Goal: Transaction & Acquisition: Book appointment/travel/reservation

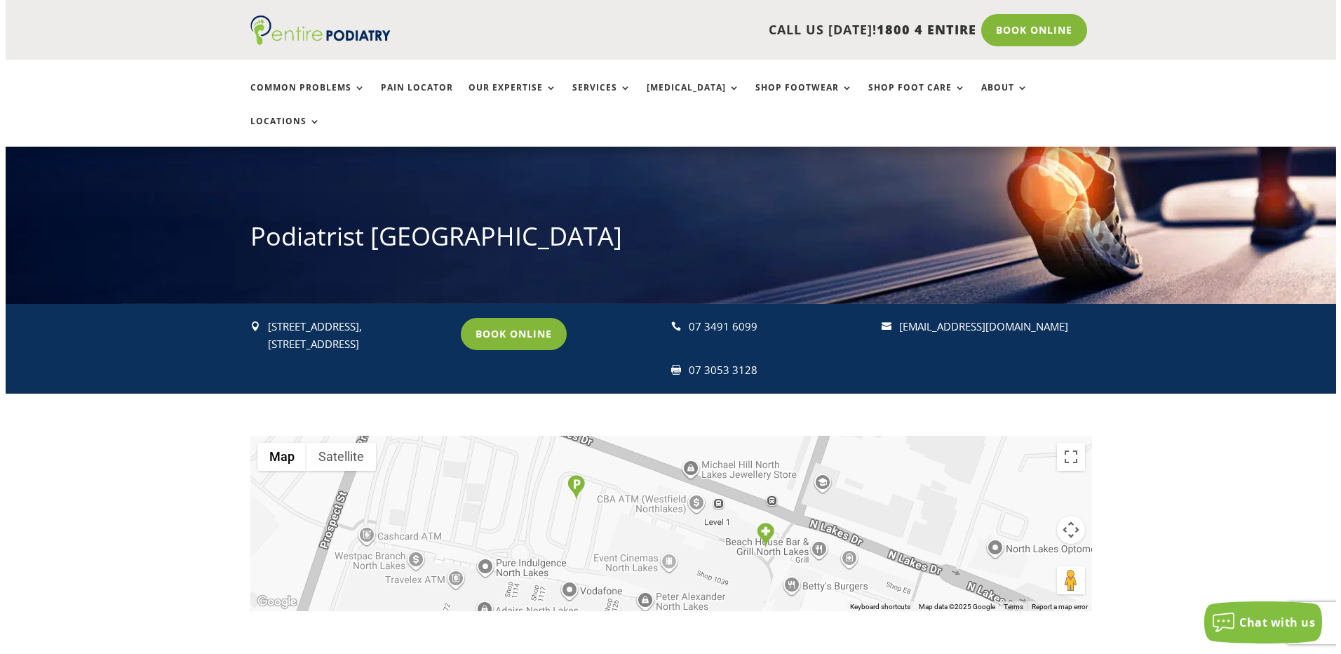
scroll to position [112, 0]
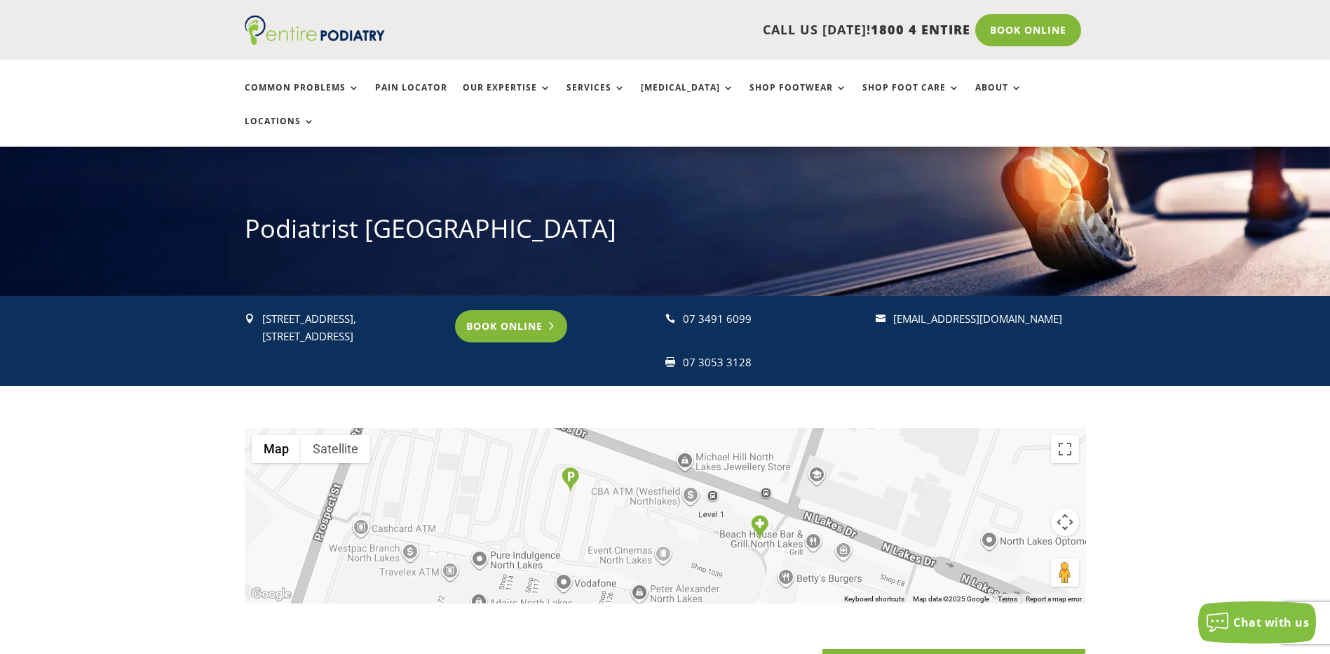
click at [499, 310] on link "Book Online" at bounding box center [511, 326] width 113 height 32
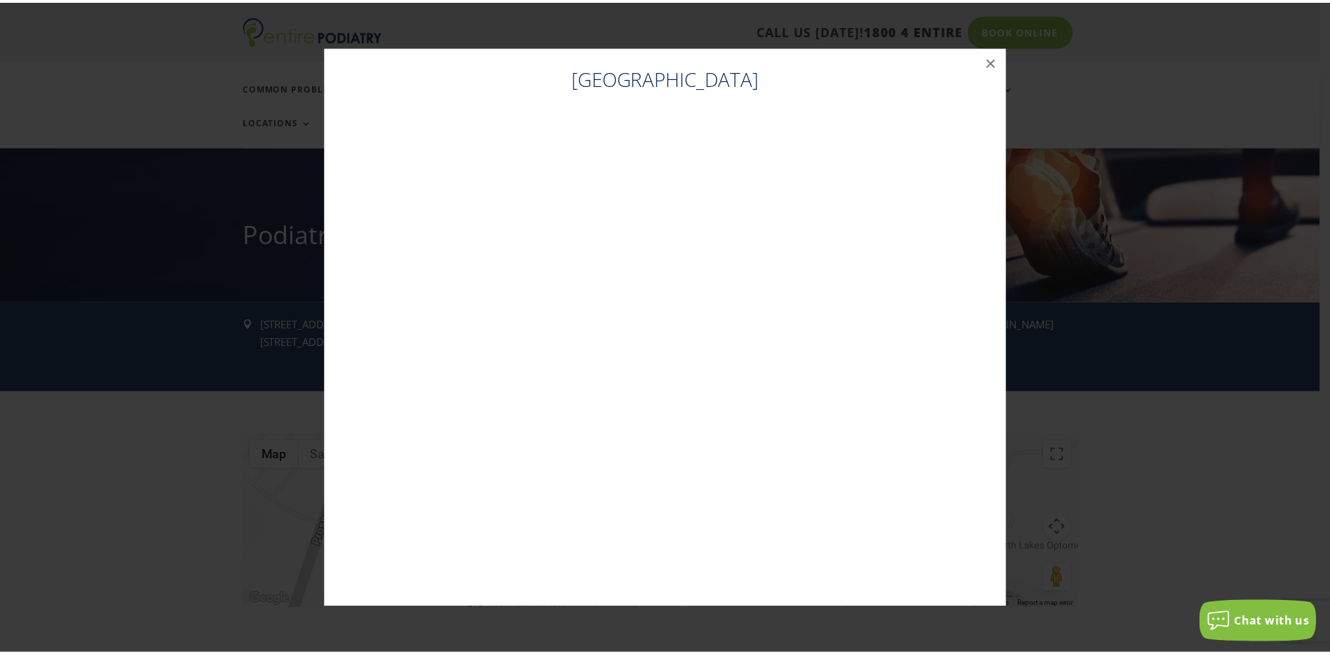
scroll to position [105, 0]
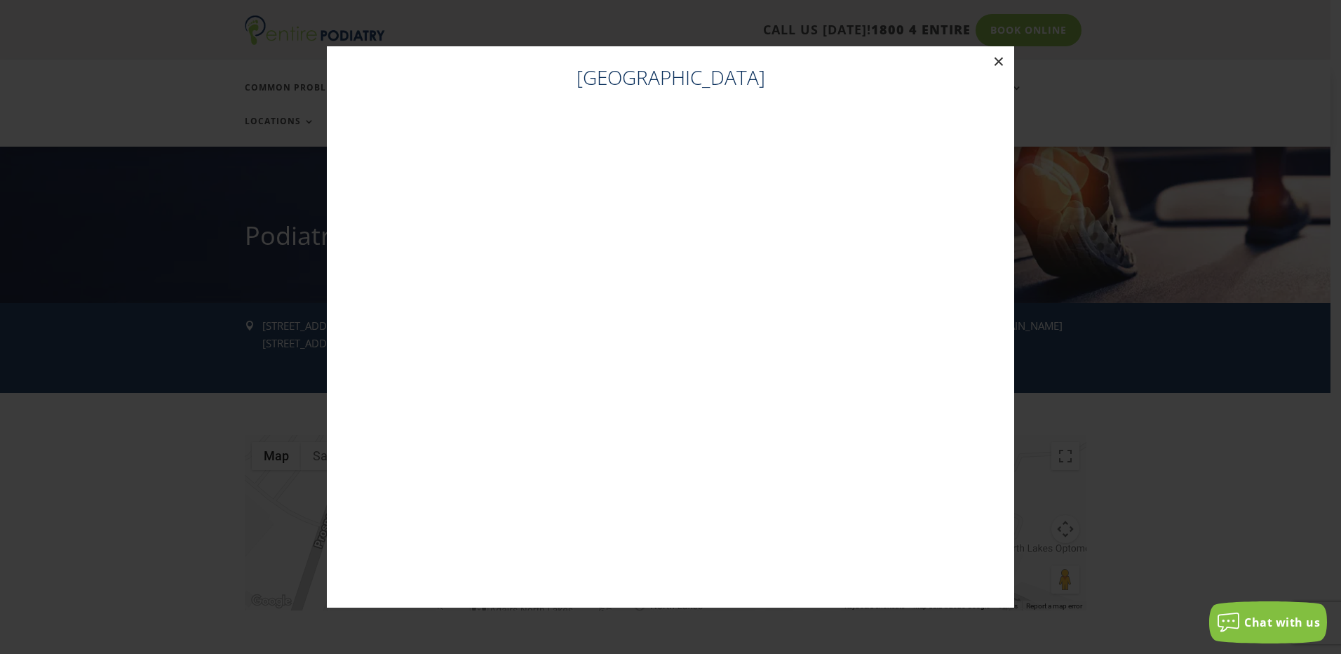
click at [1001, 62] on button "×" at bounding box center [998, 61] width 31 height 31
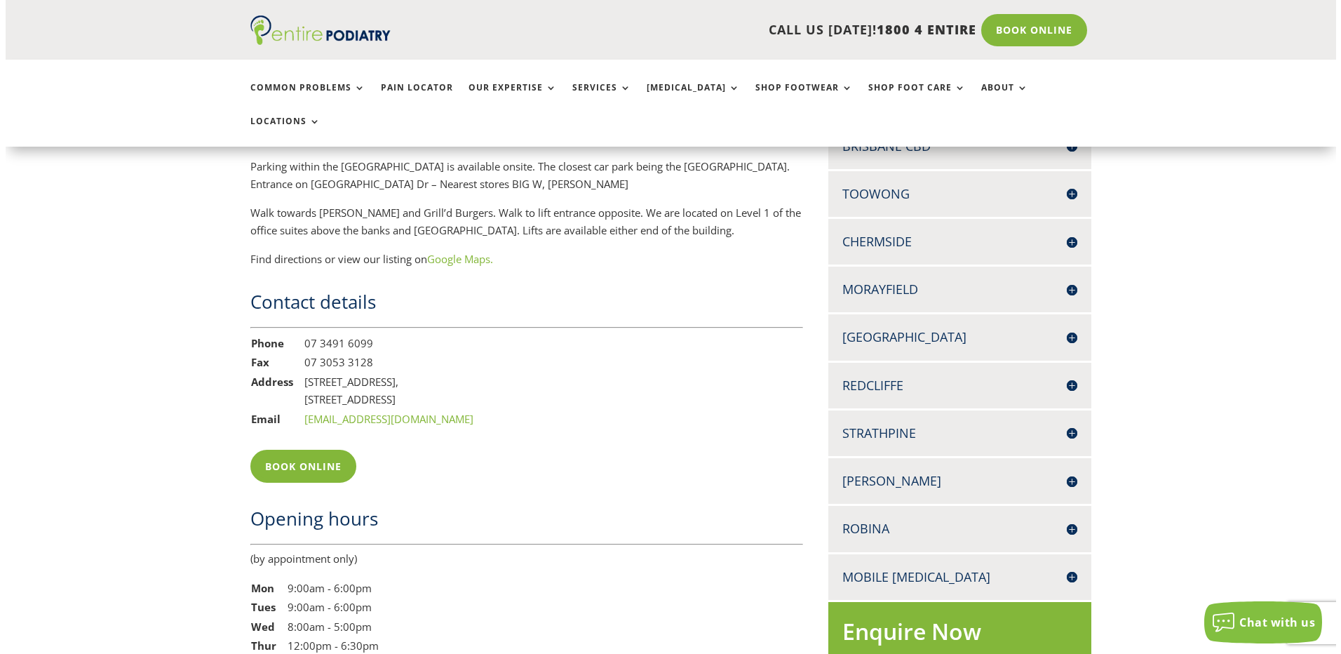
scroll to position [1003, 0]
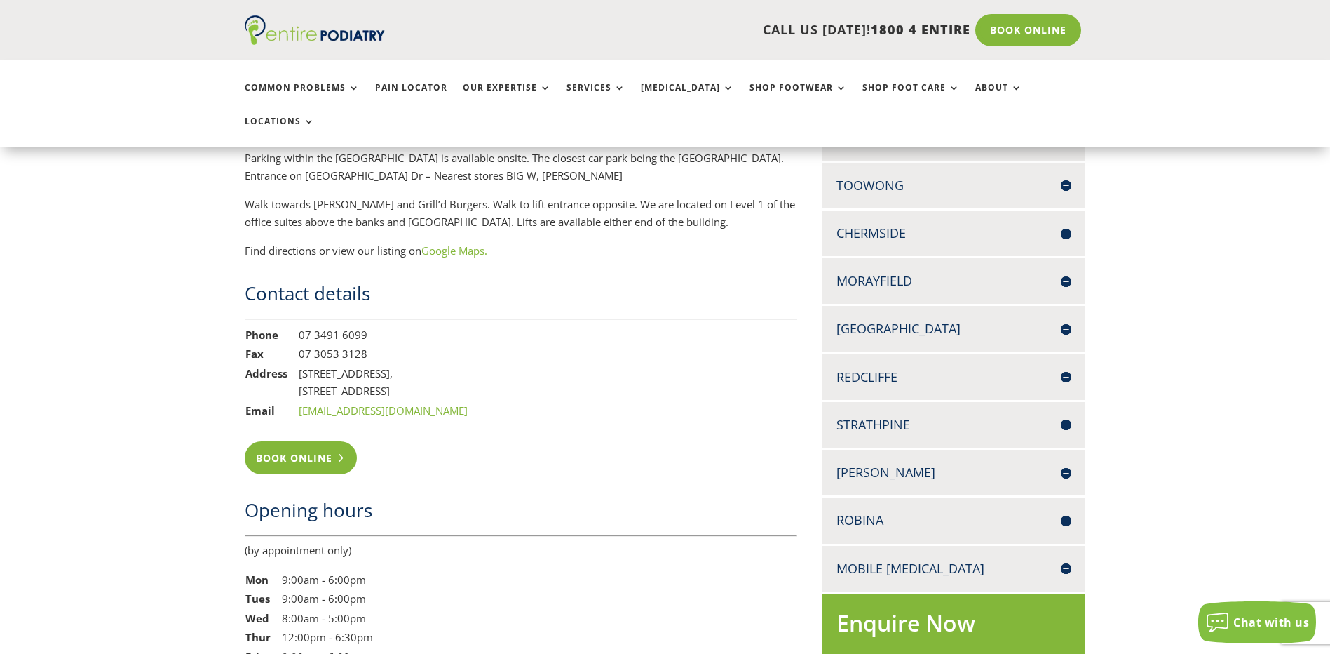
click at [281, 441] on link "Book Online" at bounding box center [301, 457] width 113 height 32
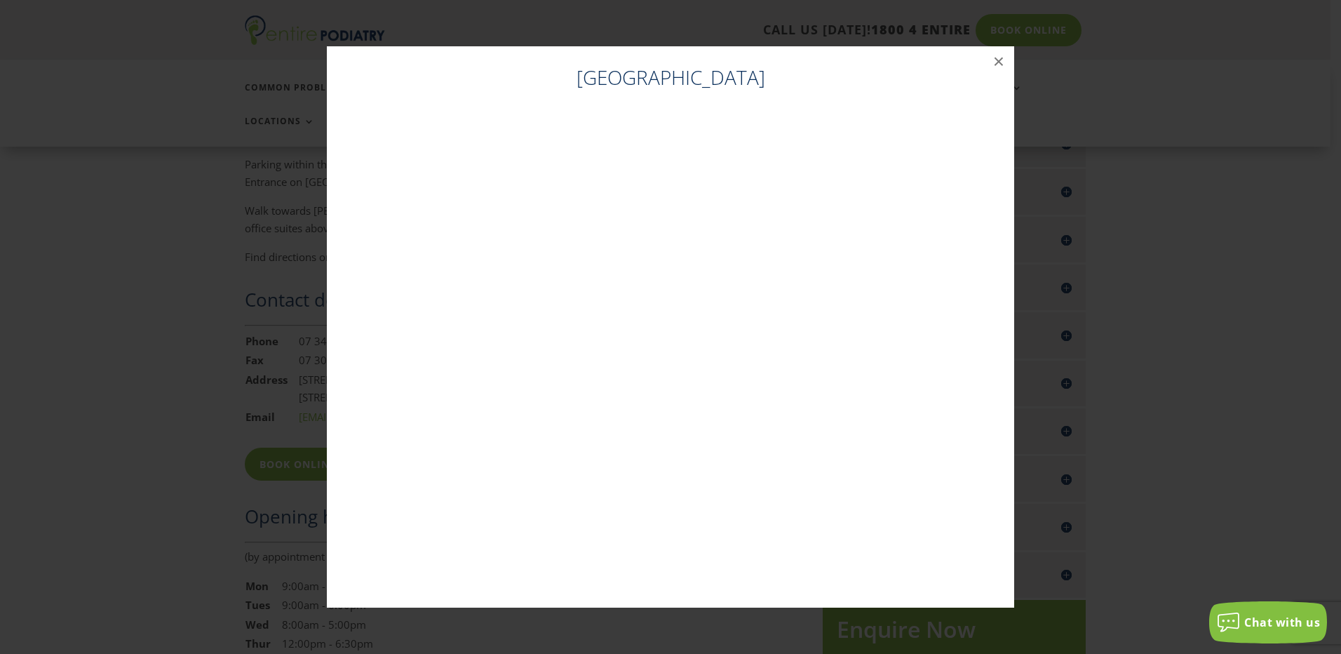
scroll to position [996, 0]
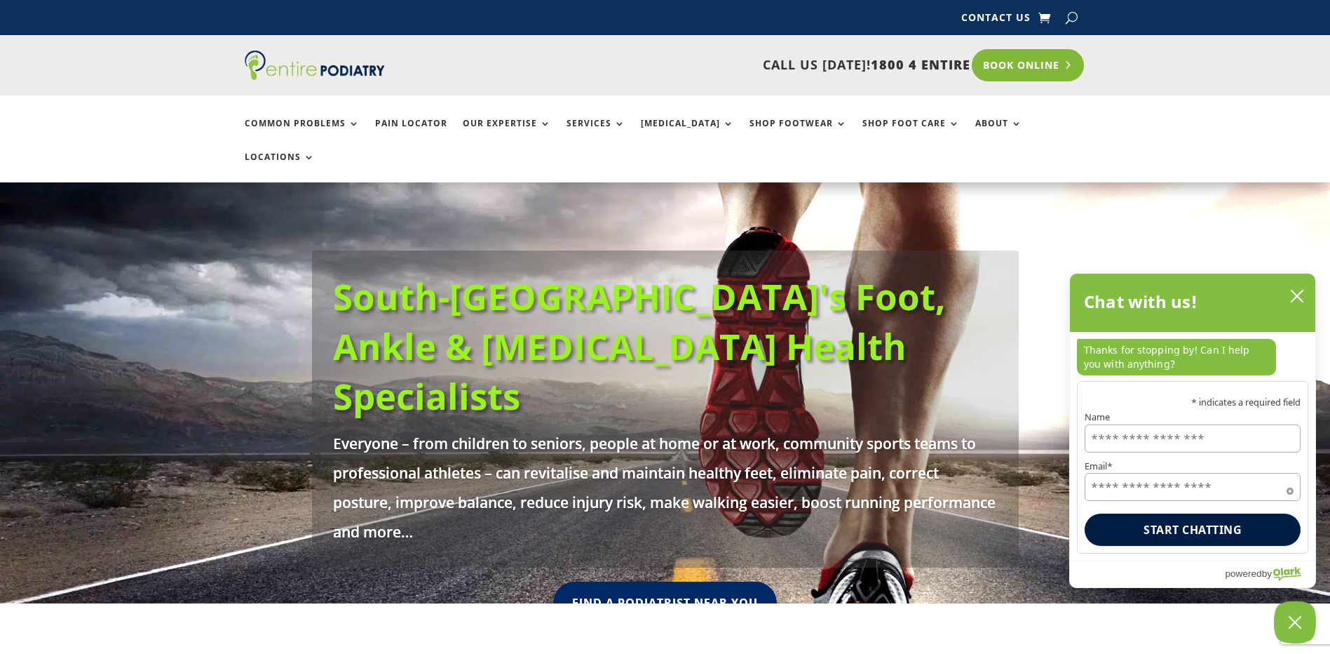
click at [1061, 62] on link "Book Online" at bounding box center [1028, 65] width 113 height 32
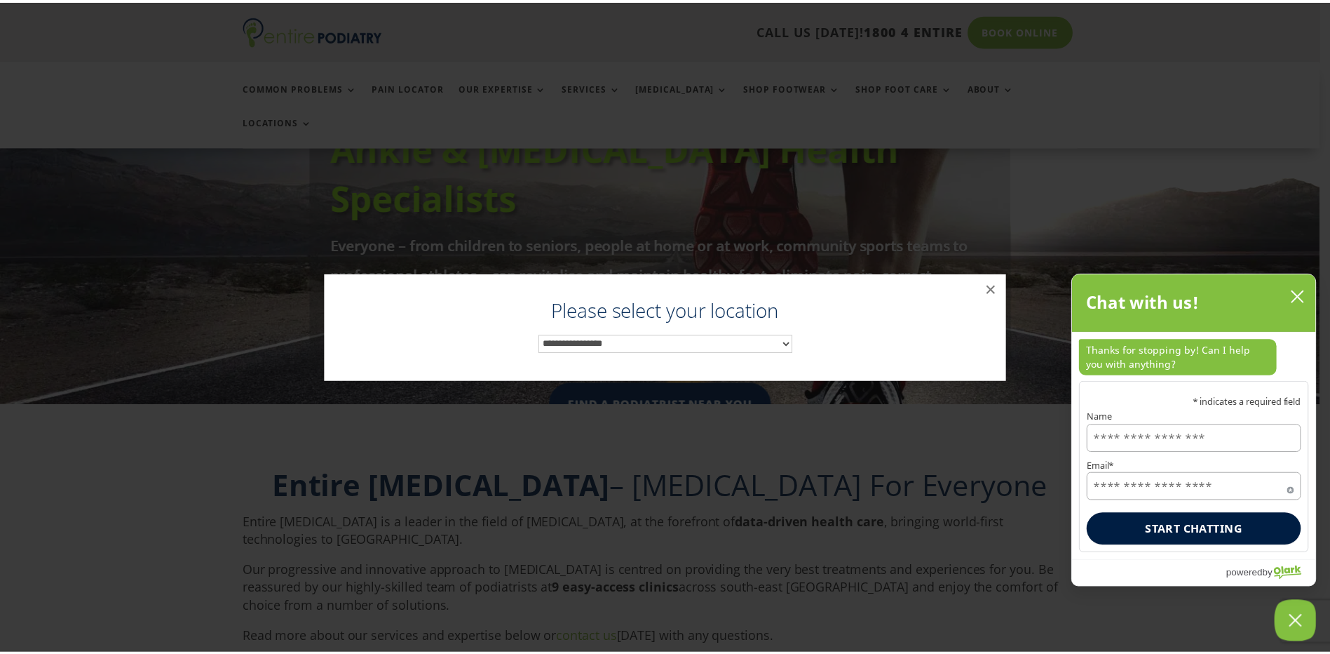
scroll to position [220, 0]
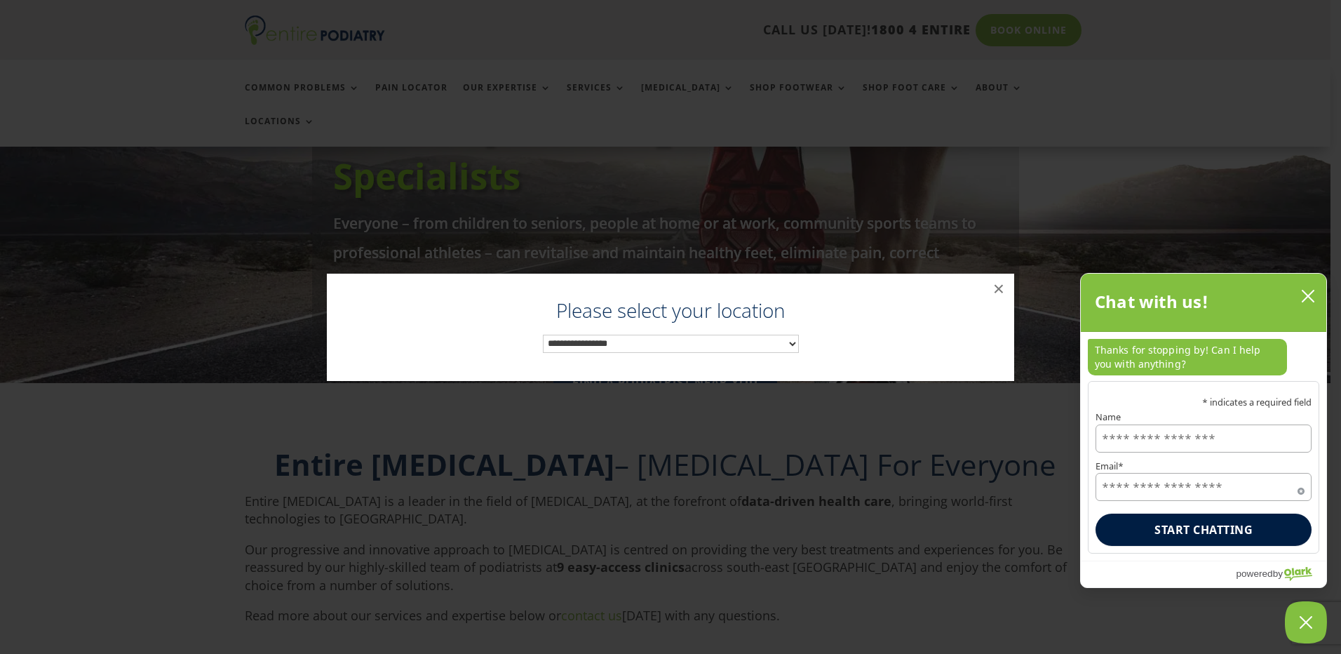
click at [752, 346] on select "**********" at bounding box center [671, 344] width 256 height 18
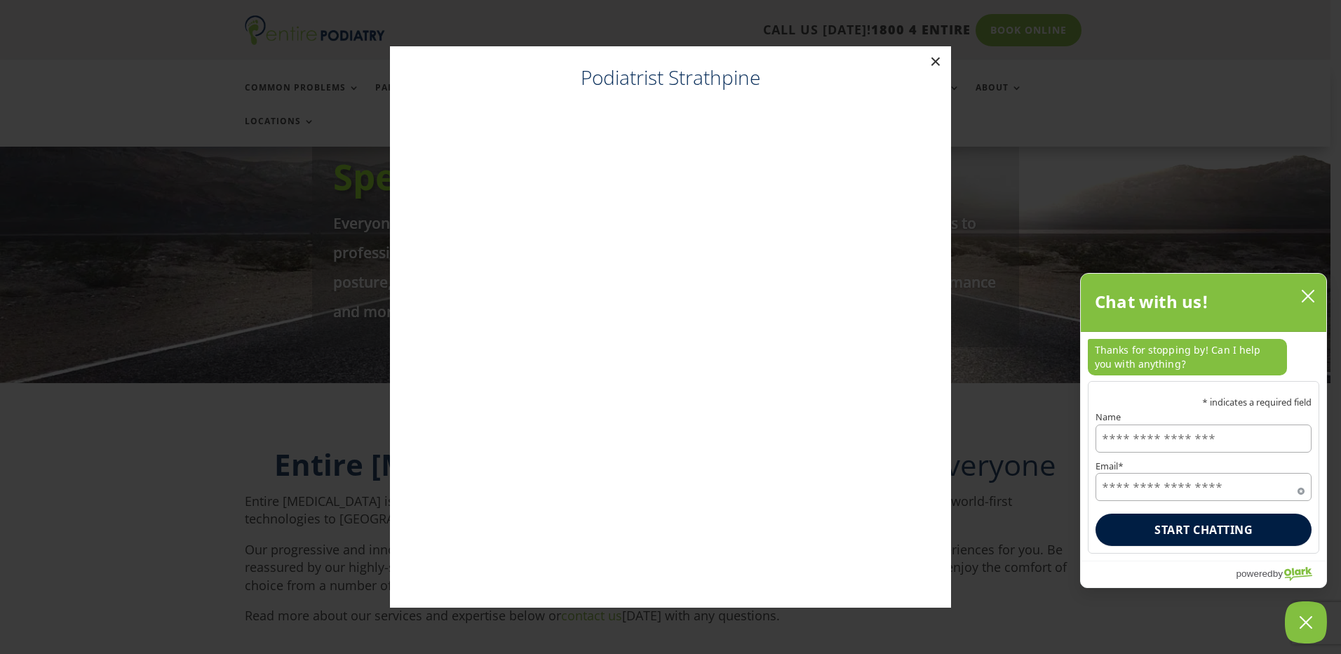
click at [934, 60] on button "×" at bounding box center [935, 61] width 31 height 31
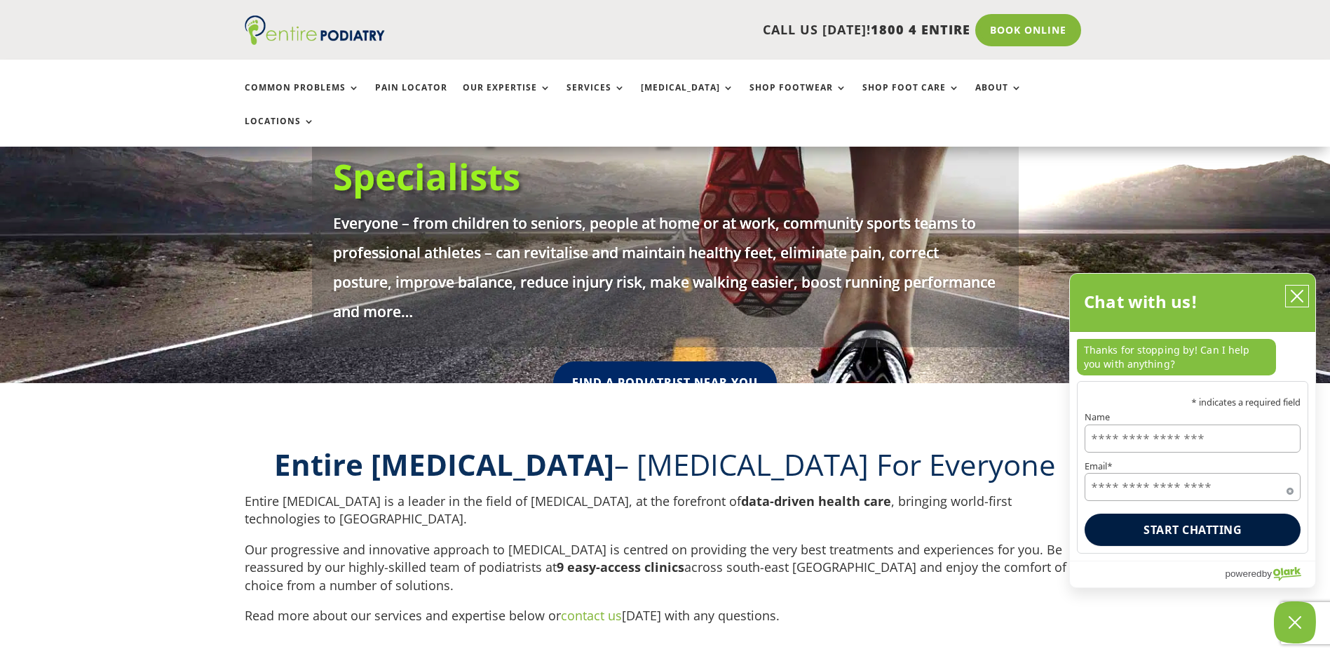
click at [1294, 297] on icon "close chatbox" at bounding box center [1297, 296] width 14 height 14
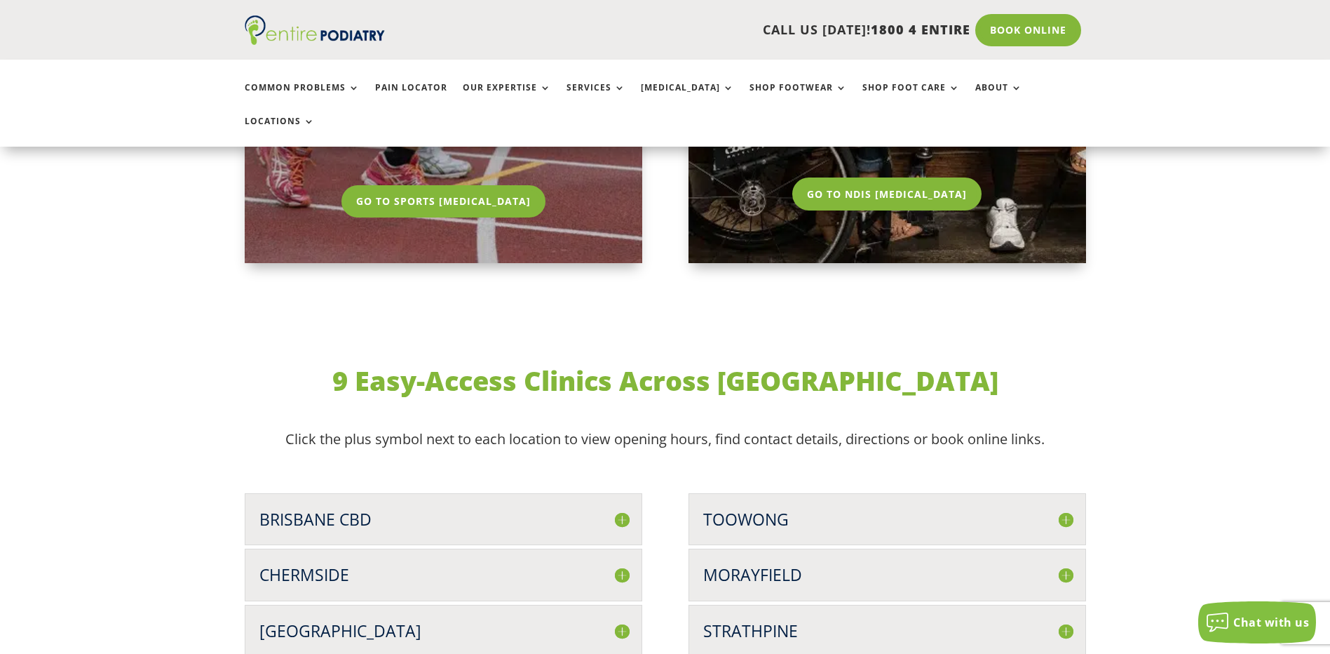
scroll to position [3474, 0]
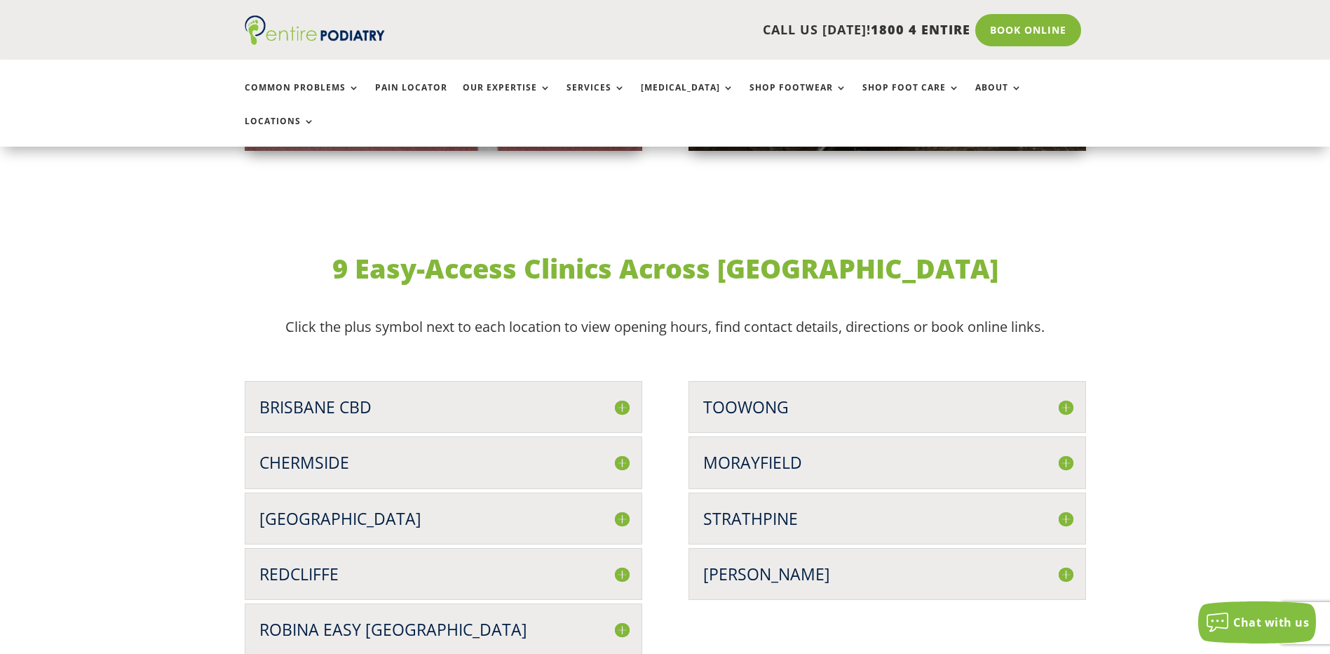
click at [609, 507] on h3 "[GEOGRAPHIC_DATA]" at bounding box center [443, 518] width 368 height 22
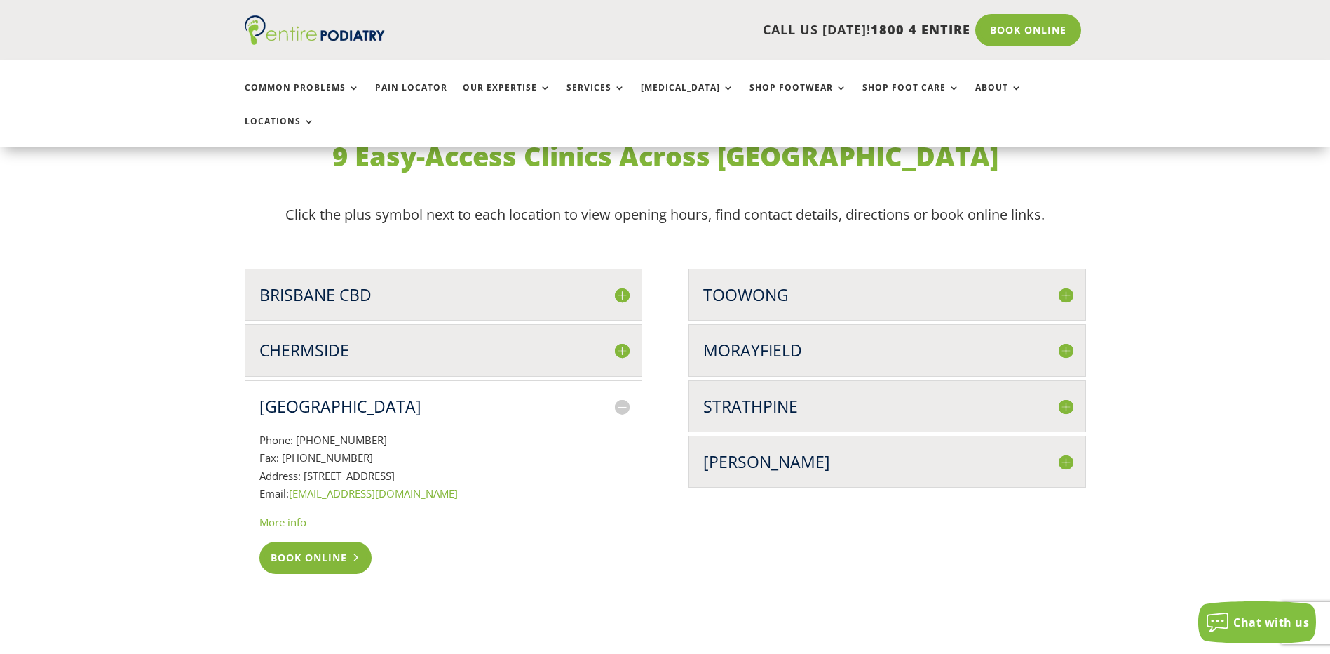
click at [295, 541] on link "Book Online" at bounding box center [315, 557] width 113 height 32
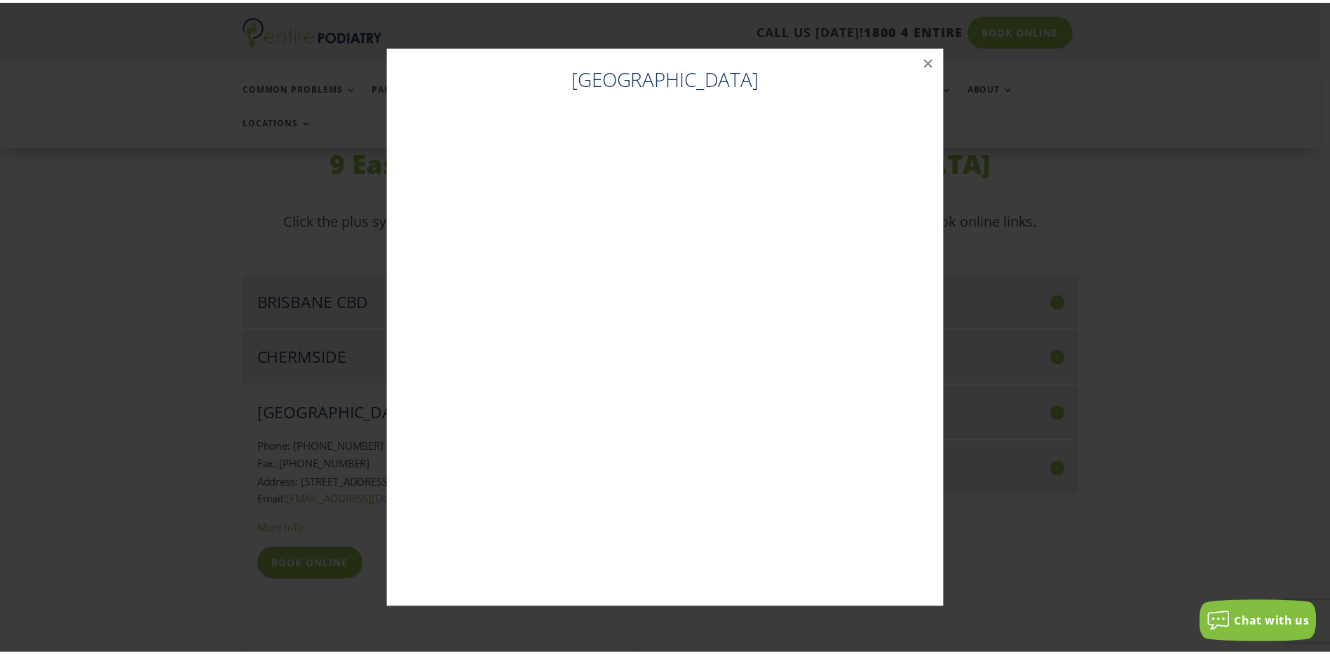
scroll to position [3579, 0]
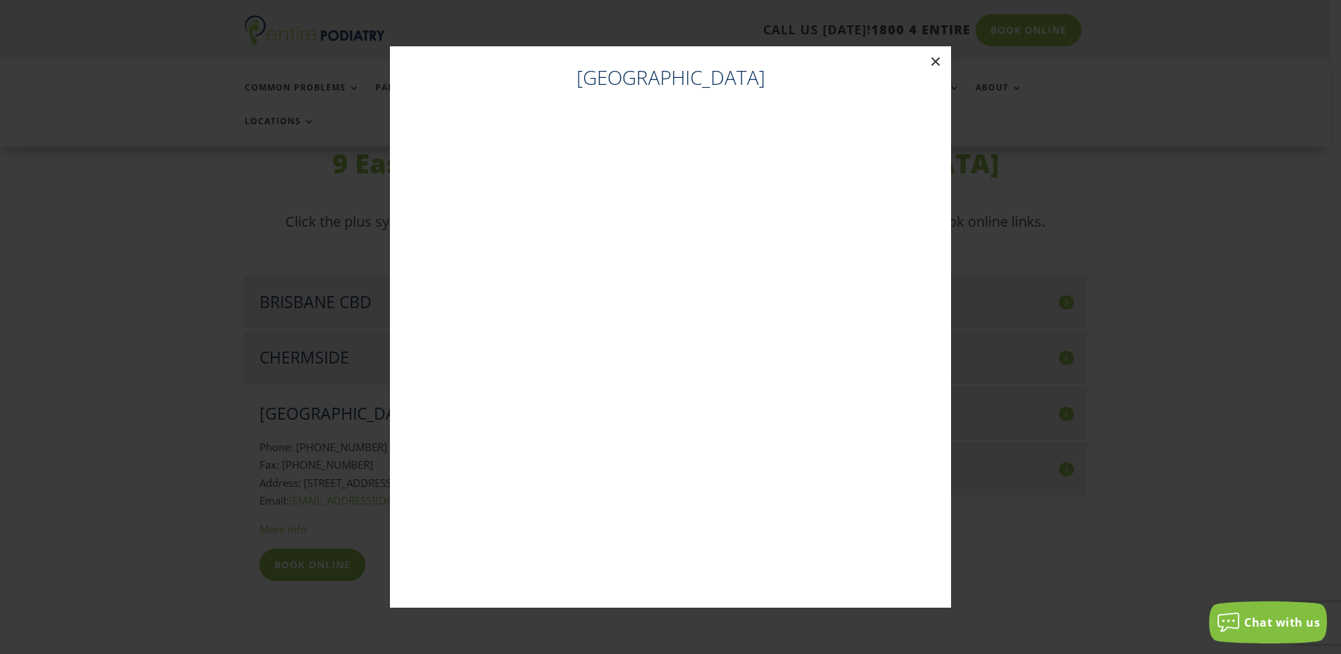
click at [933, 66] on button "×" at bounding box center [935, 61] width 31 height 31
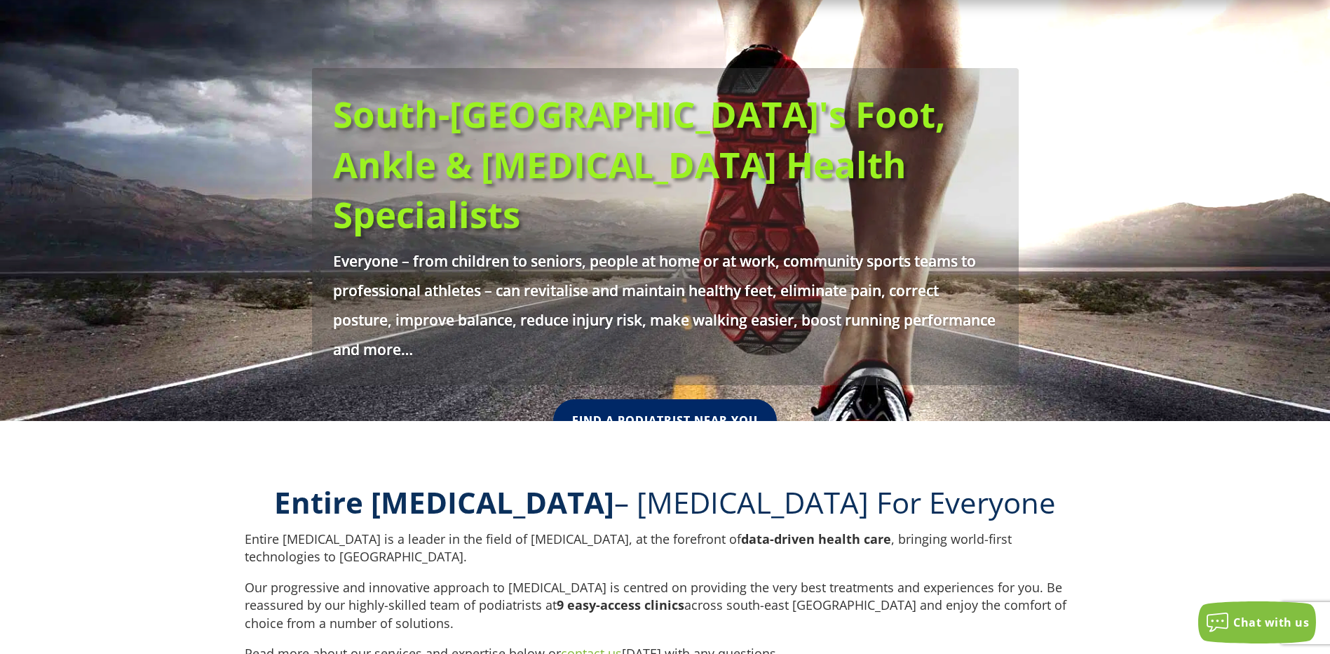
scroll to position [0, 0]
